Goal: Download file/media

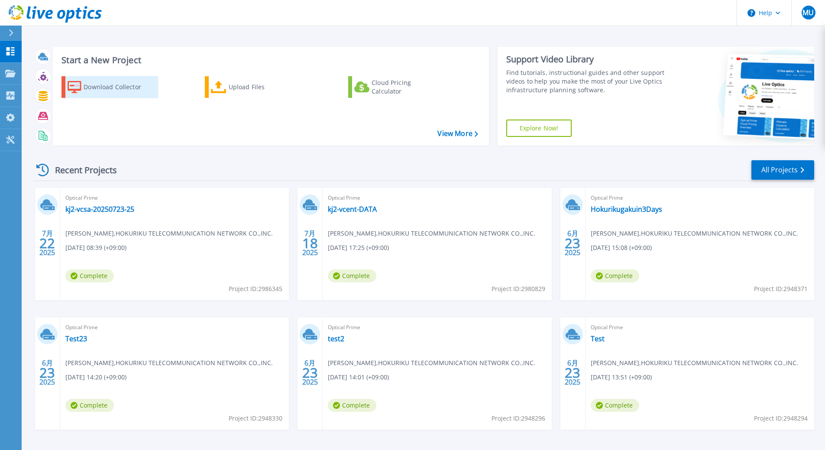
click at [114, 89] on div "Download Collector" at bounding box center [118, 86] width 69 height 17
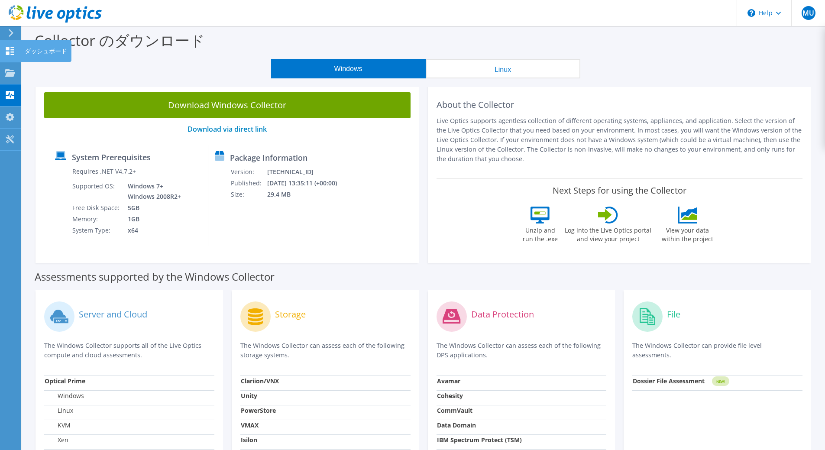
click at [9, 49] on use at bounding box center [10, 51] width 8 height 8
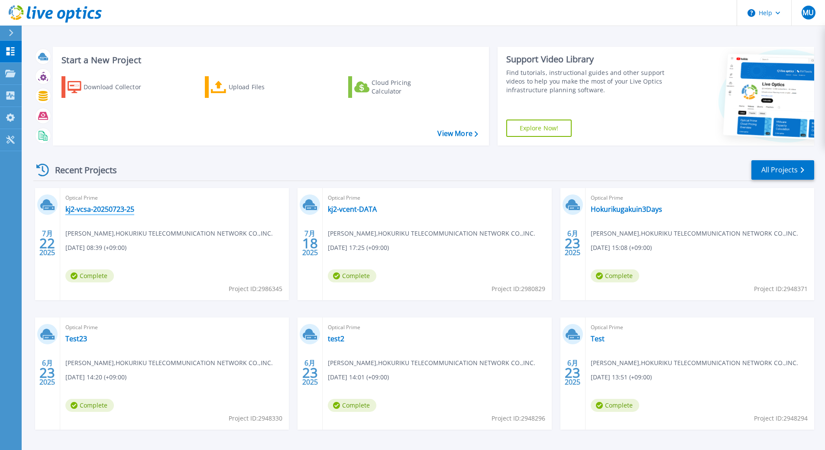
click at [122, 208] on link "kj2-vcsa-20250723-25" at bounding box center [99, 209] width 69 height 9
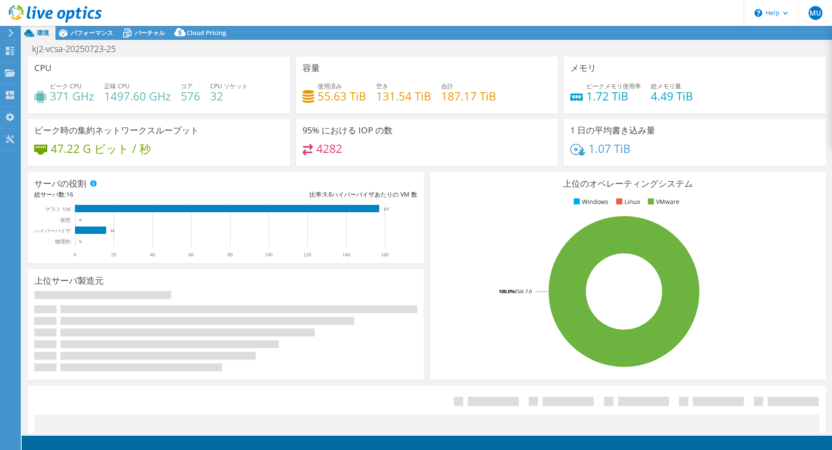
select select "[GEOGRAPHIC_DATA]"
select select "JPY"
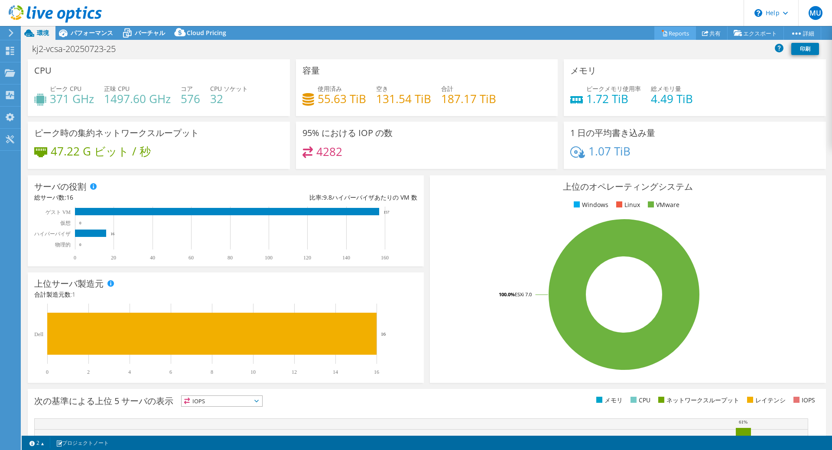
click at [677, 36] on link "Reports" at bounding box center [675, 32] width 42 height 13
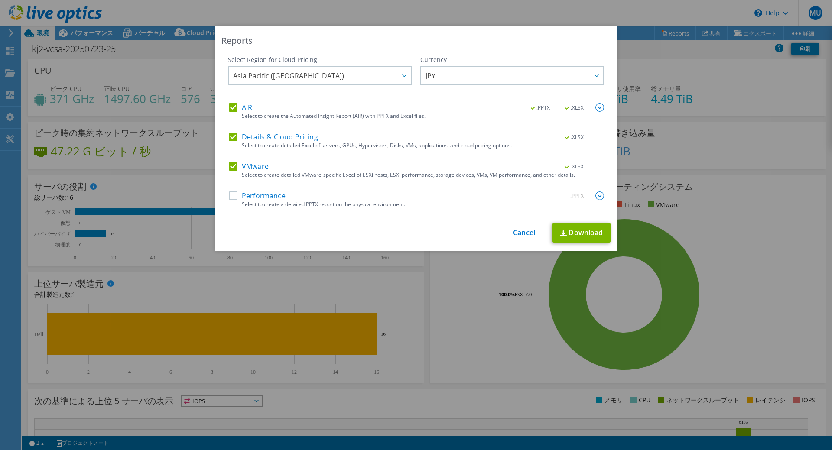
click at [230, 194] on label "Performance" at bounding box center [257, 195] width 57 height 9
click at [0, 0] on input "Performance" at bounding box center [0, 0] width 0 height 0
click at [597, 194] on img at bounding box center [599, 195] width 9 height 9
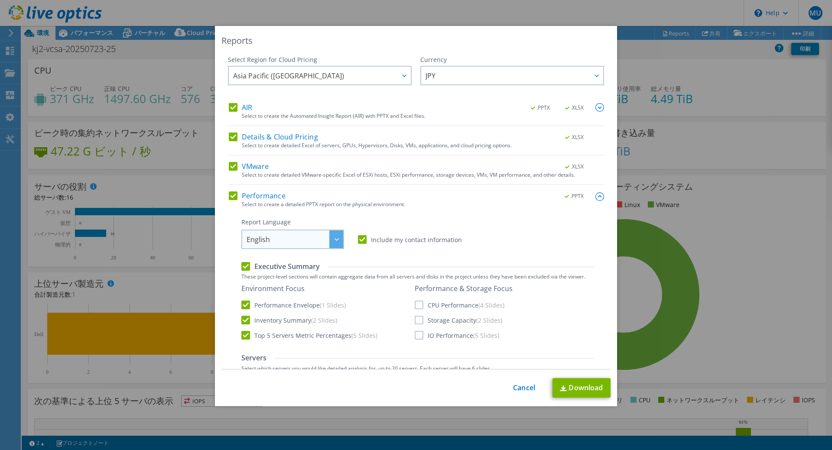
click at [318, 239] on span "English" at bounding box center [294, 239] width 97 height 18
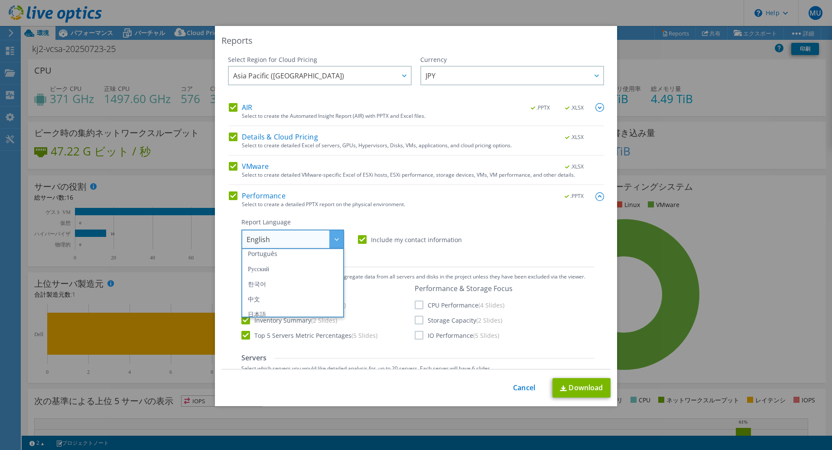
scroll to position [102, 0]
click at [283, 303] on li "日本語" at bounding box center [292, 307] width 98 height 15
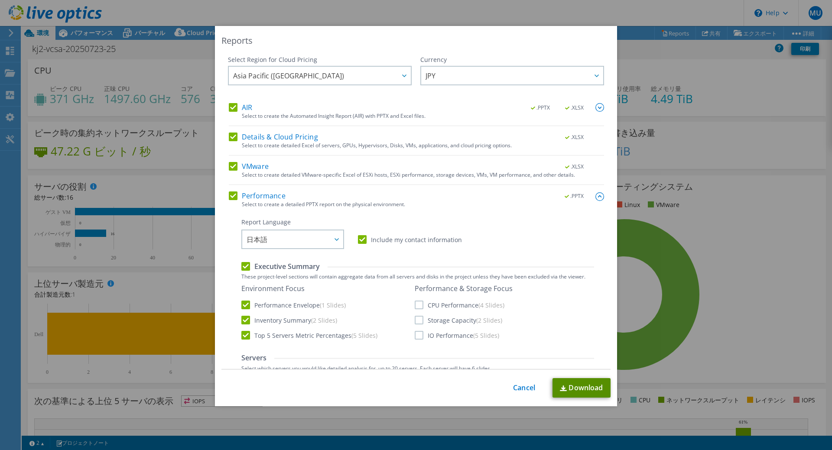
click at [568, 391] on link "Download" at bounding box center [581, 387] width 58 height 19
click at [706, 49] on div "Reports Select Region for Cloud Pricing Asia Pacific (Hong Kong) Asia Pacific (…" at bounding box center [416, 225] width 832 height 398
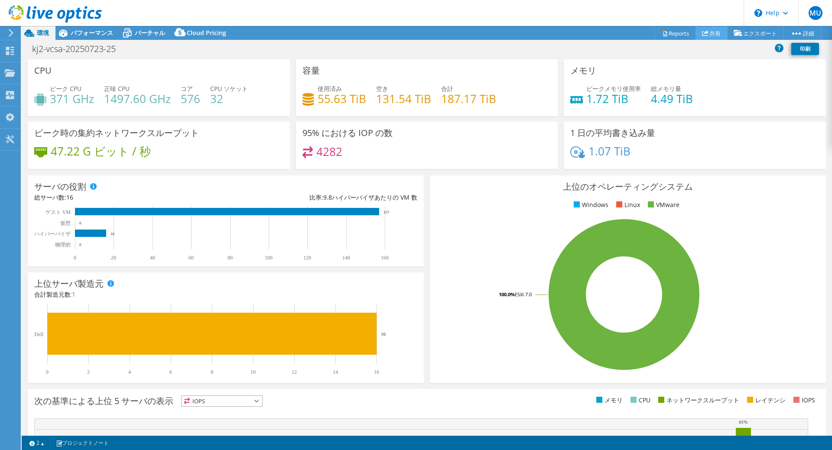
click at [702, 33] on use at bounding box center [705, 33] width 6 height 6
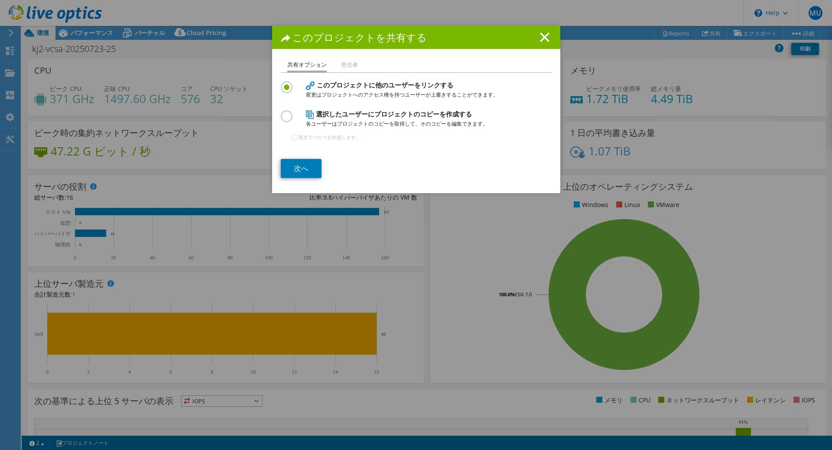
click at [473, 438] on div "このプロジェクトを共有する 共有オプション 受信者 このプロジェクトに他のユーザーをリンクする 変更はプロジェクトへのアクセス権を持つユーザーが上書きすること…" at bounding box center [416, 225] width 832 height 450
